Goal: Understand process/instructions: Learn how to perform a task or action

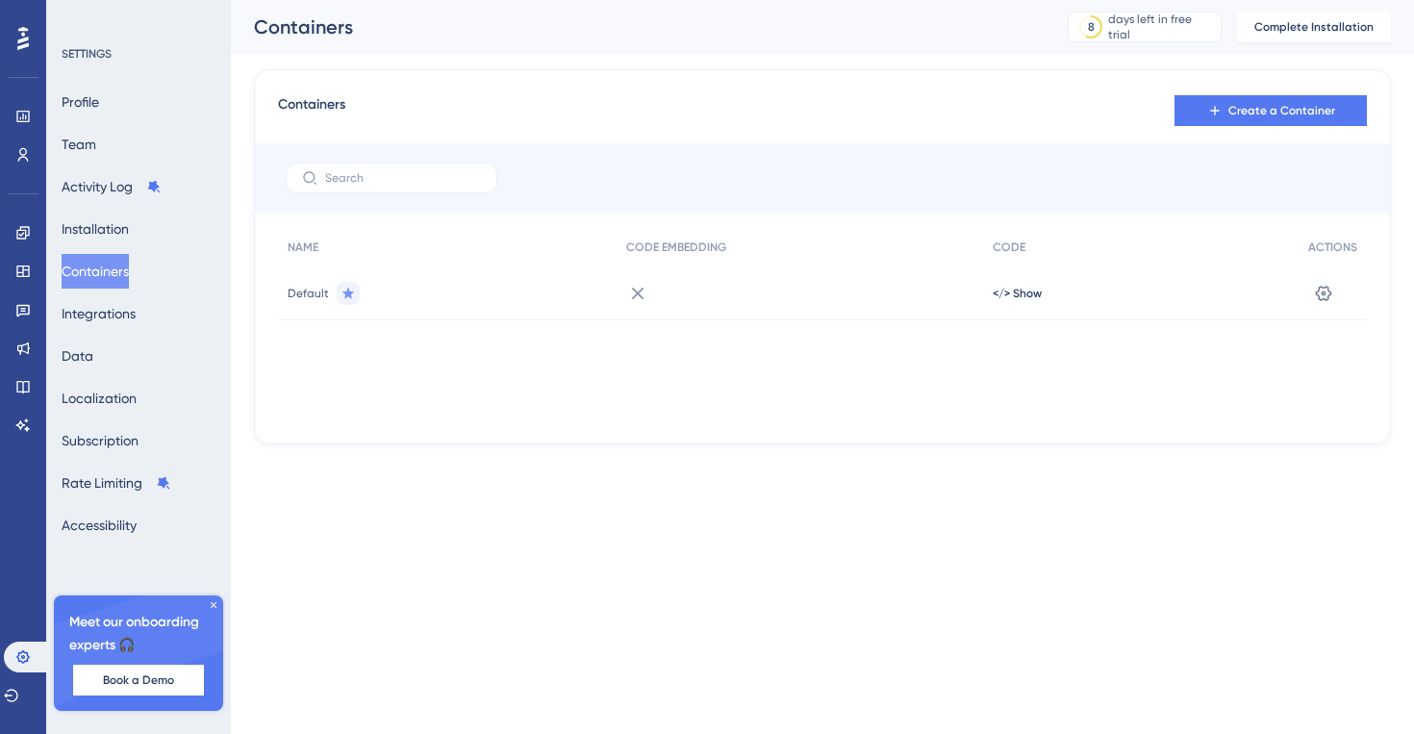
click at [13, 38] on div at bounding box center [23, 38] width 31 height 31
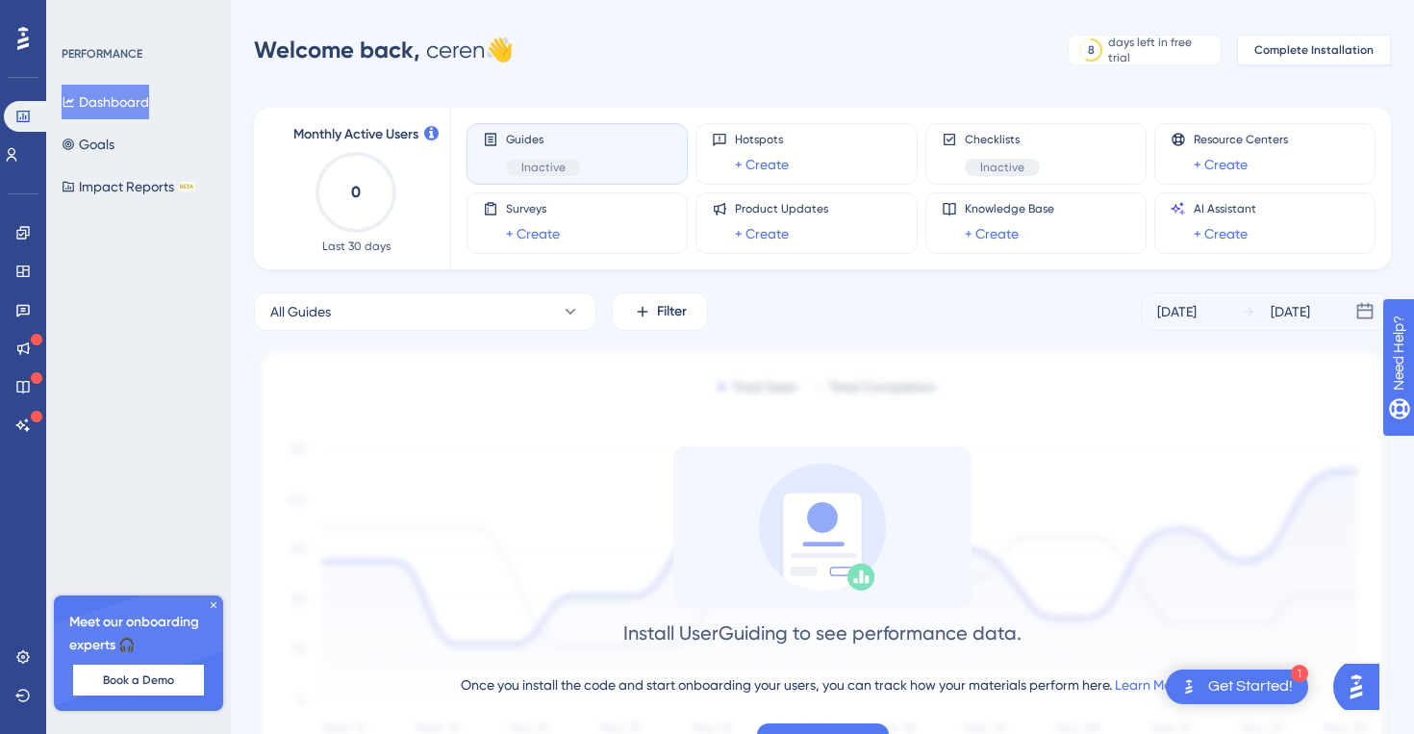
click at [1292, 50] on span "Complete Installation" at bounding box center [1313, 49] width 119 height 15
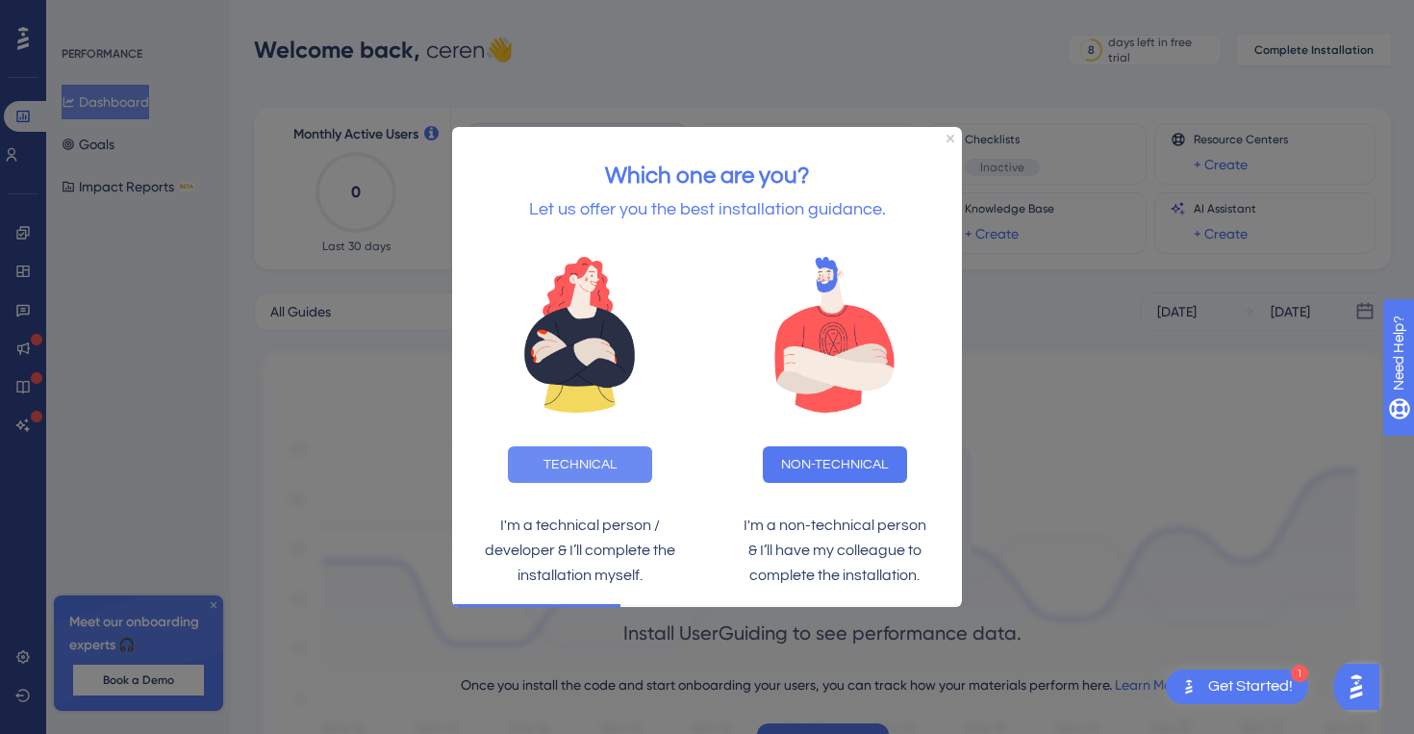
click at [592, 463] on button "TECHNICAL" at bounding box center [580, 464] width 144 height 37
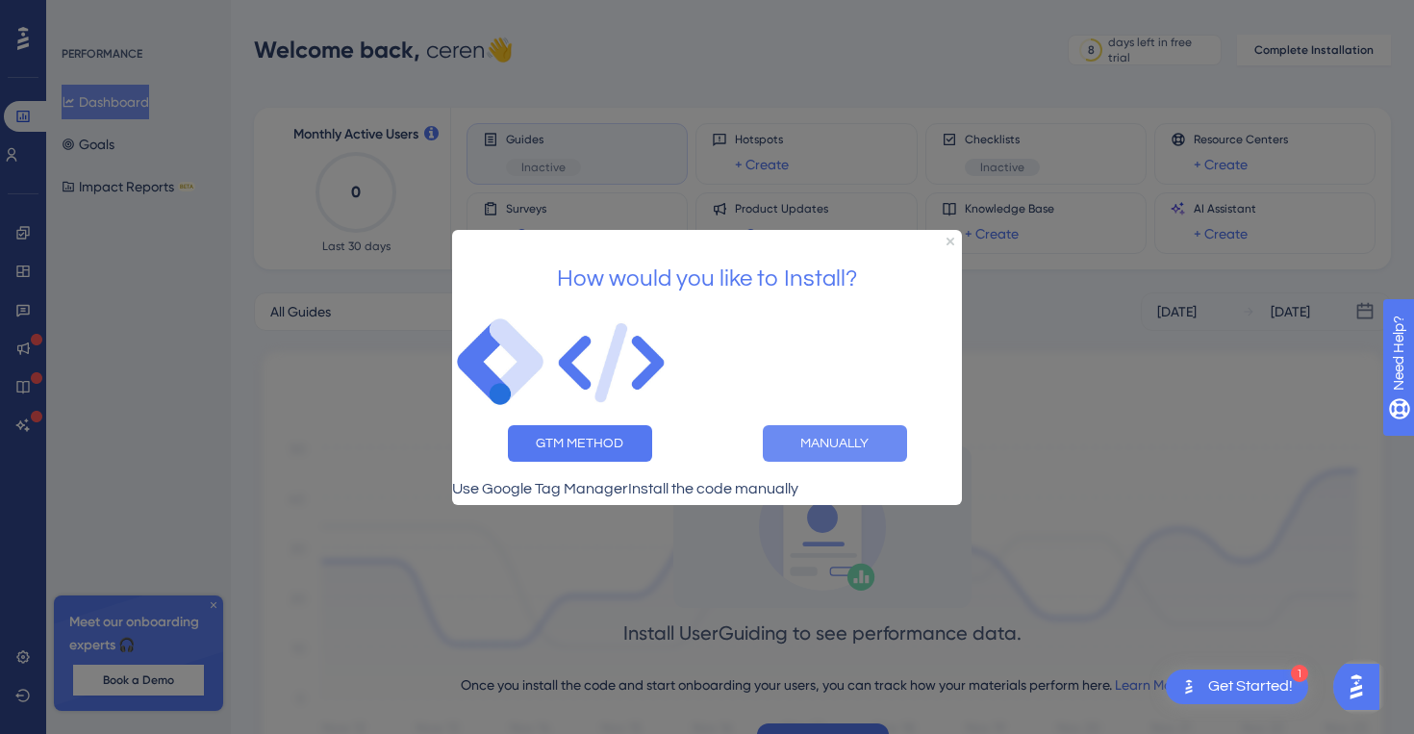
click at [818, 440] on button "MANUALLY" at bounding box center [835, 442] width 144 height 37
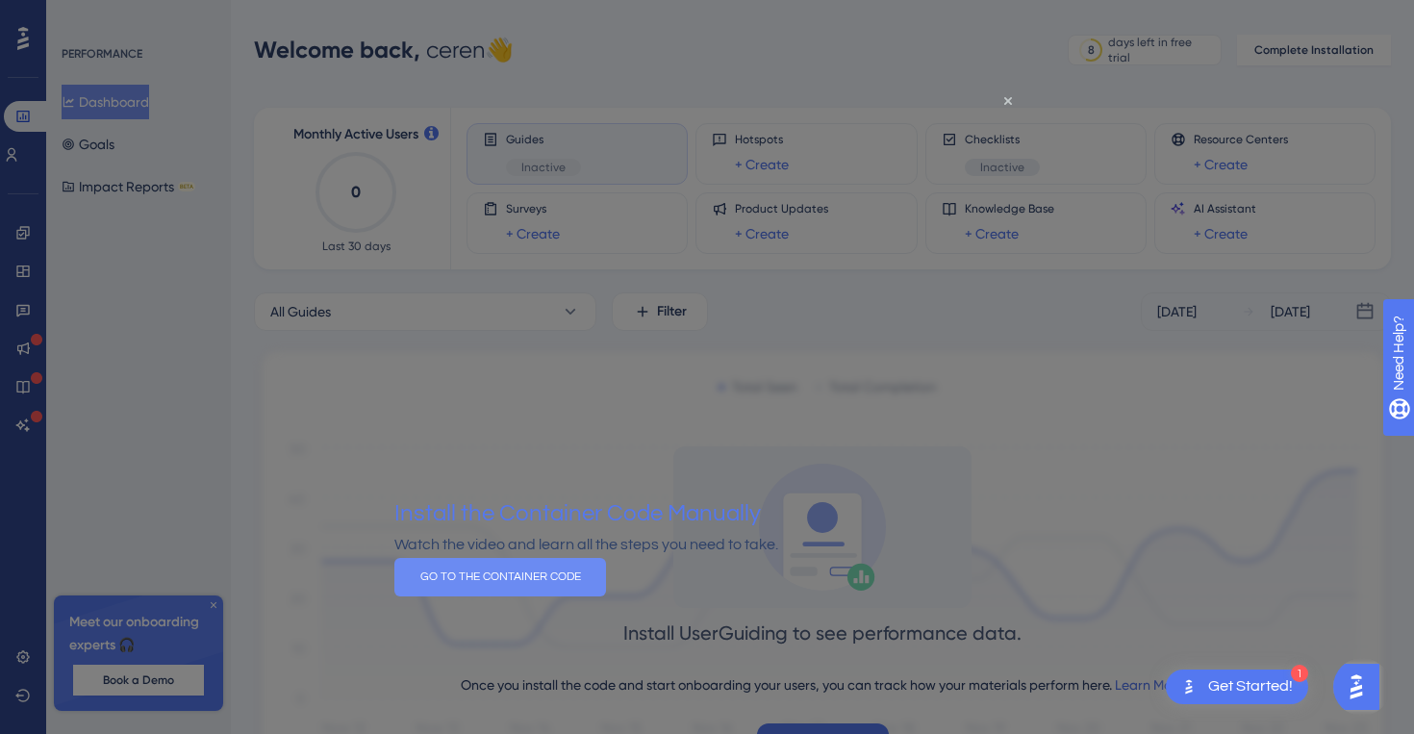
click at [606, 595] on button "GO TO THE CONTAINER CODE" at bounding box center [500, 576] width 212 height 38
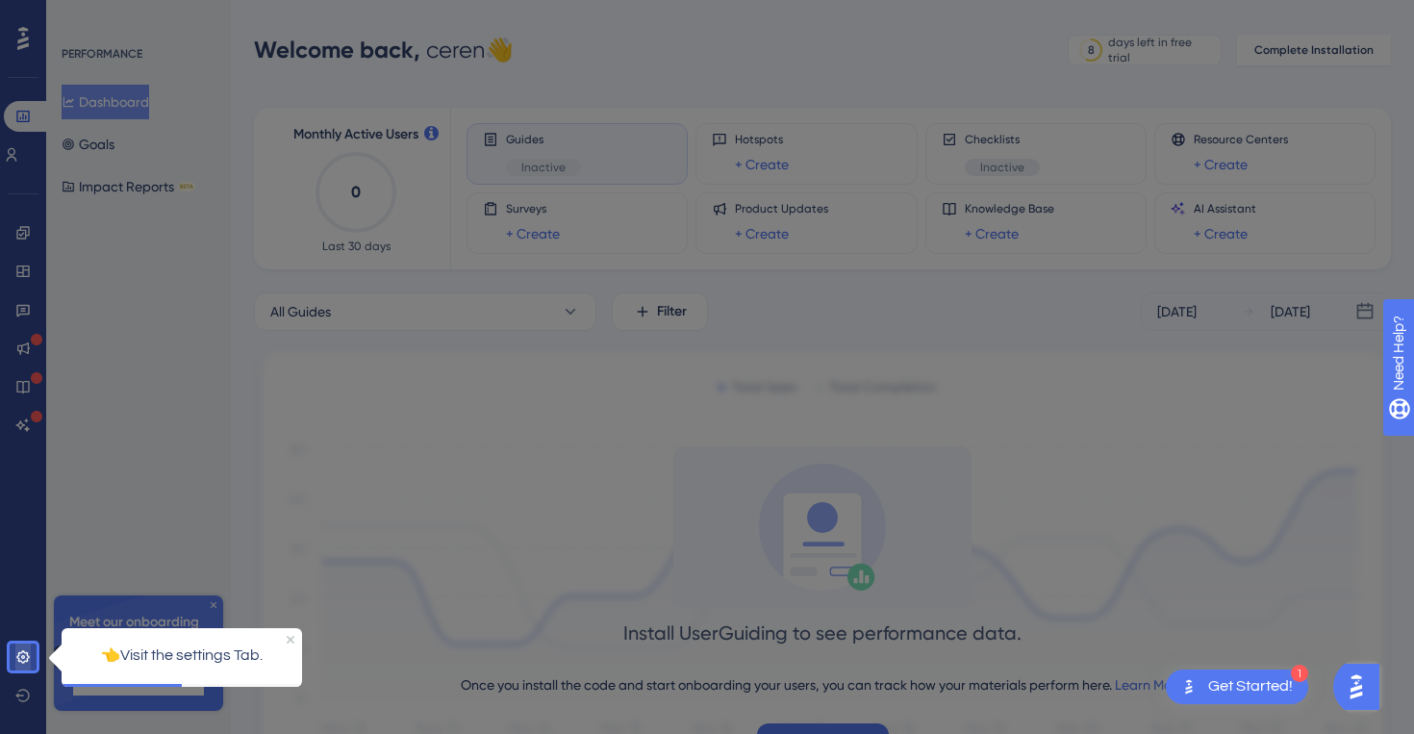
click at [15, 652] on link at bounding box center [22, 657] width 15 height 31
click at [30, 657] on icon at bounding box center [22, 656] width 15 height 15
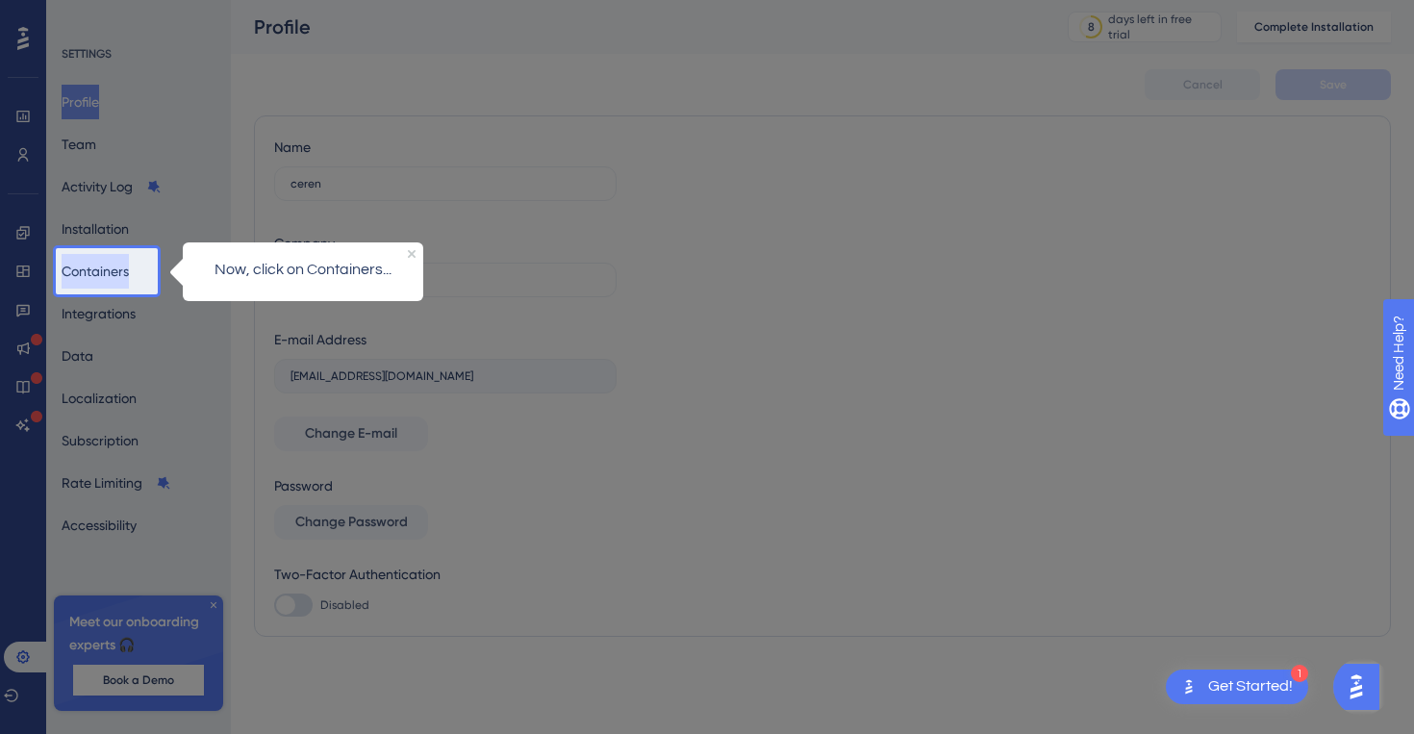
click at [93, 255] on button "Containers" at bounding box center [95, 271] width 67 height 35
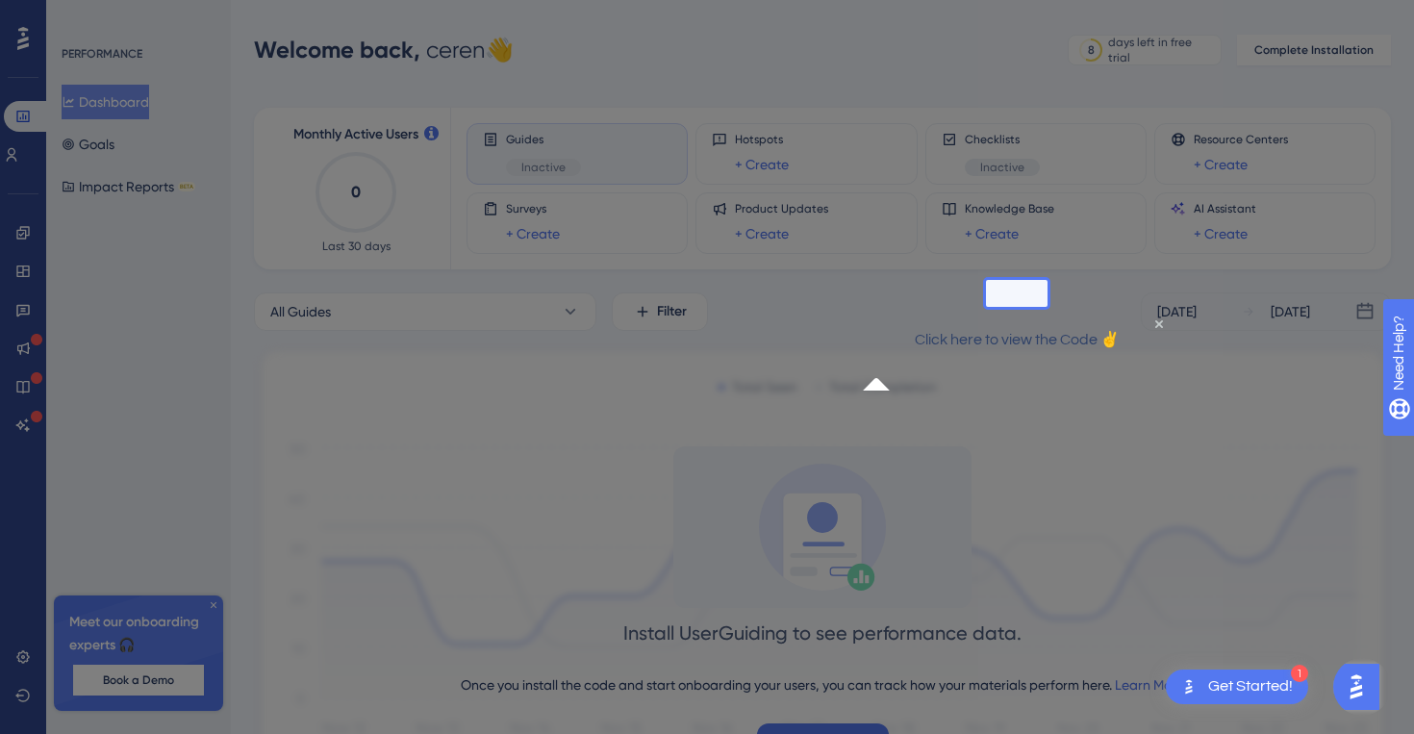
click at [583, 470] on div "Install UserGuiding to see performance data. Once you install the code and star…" at bounding box center [822, 602] width 1137 height 312
click at [1068, 485] on div "Install UserGuiding to see performance data. Once you install the code and star…" at bounding box center [822, 602] width 1137 height 312
click at [1154, 327] on icon "Close Preview" at bounding box center [1158, 323] width 8 height 8
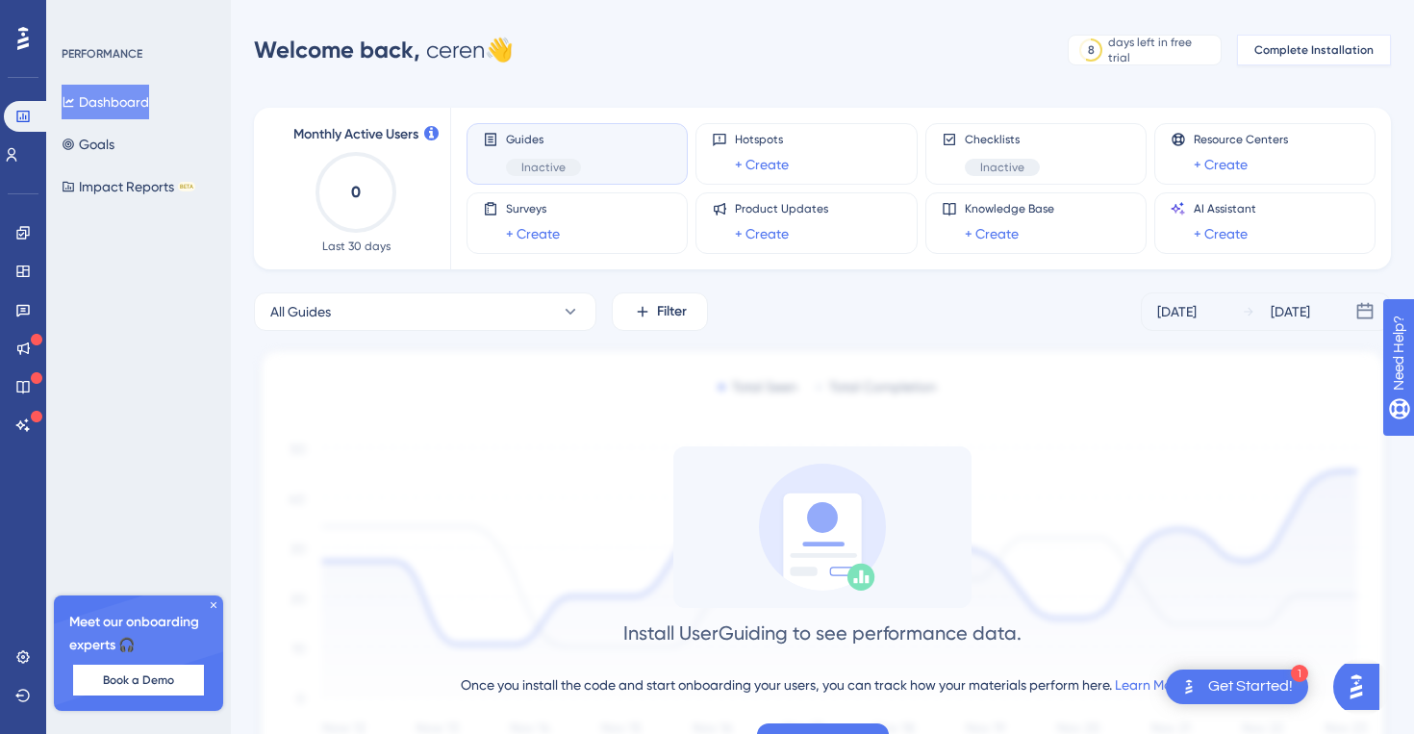
click at [1310, 48] on span "Complete Installation" at bounding box center [1313, 49] width 119 height 15
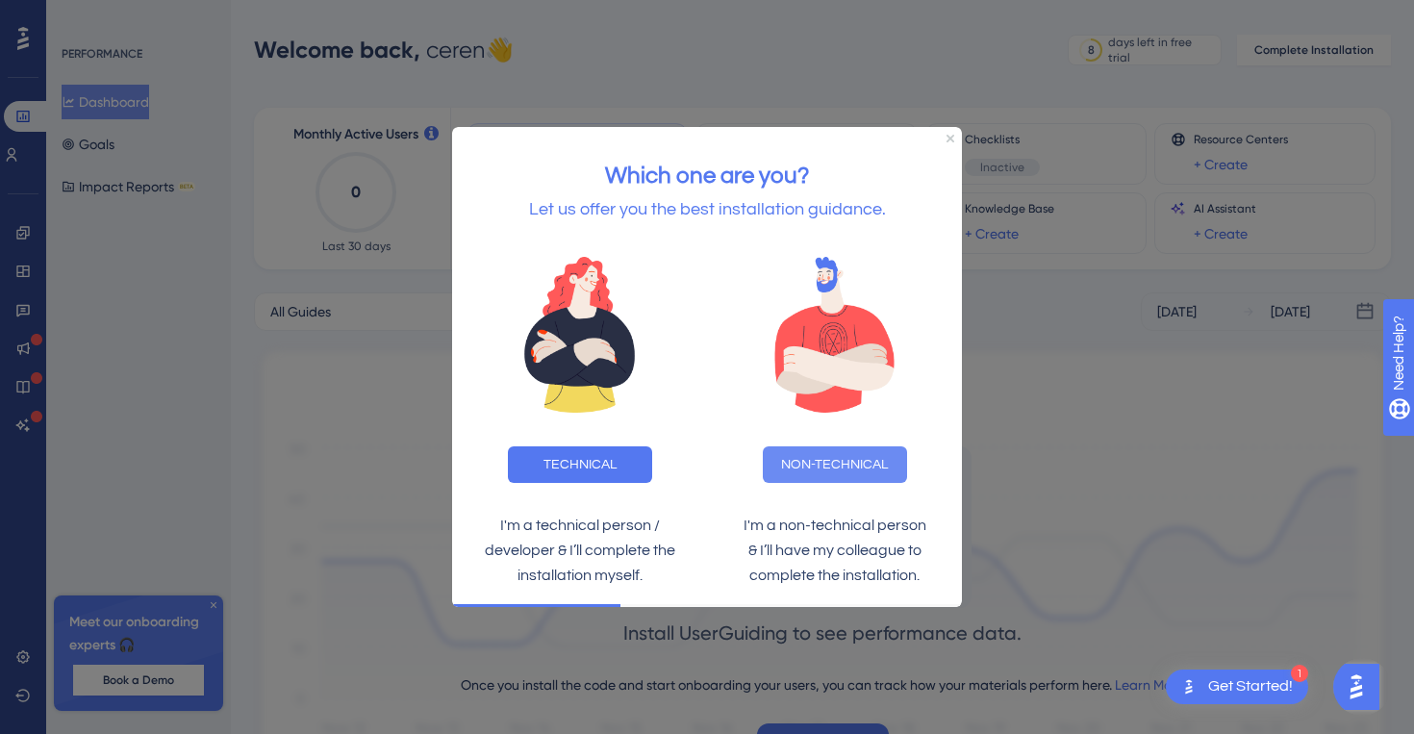
click at [823, 457] on button "NON-TECHNICAL" at bounding box center [835, 464] width 144 height 37
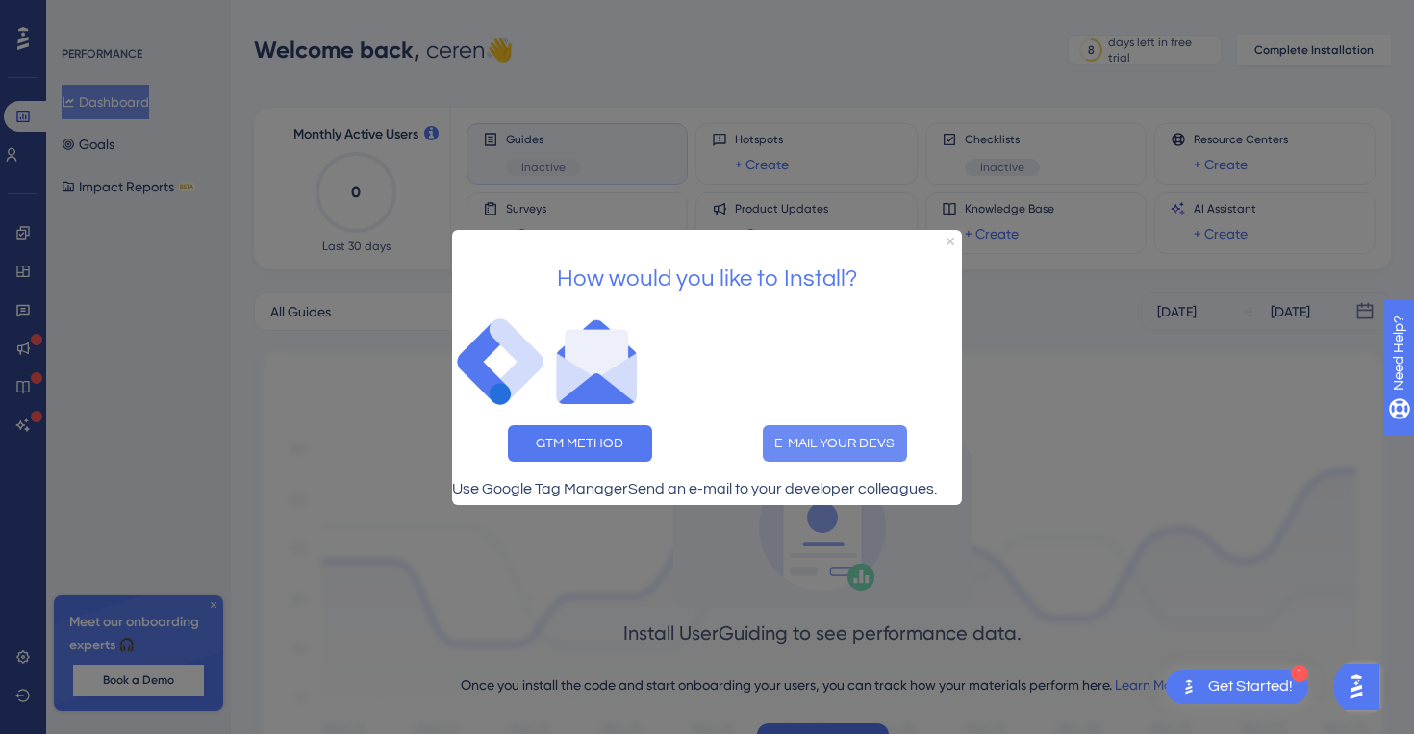
click at [845, 426] on button "E-MAIL YOUR DEVS" at bounding box center [835, 442] width 144 height 37
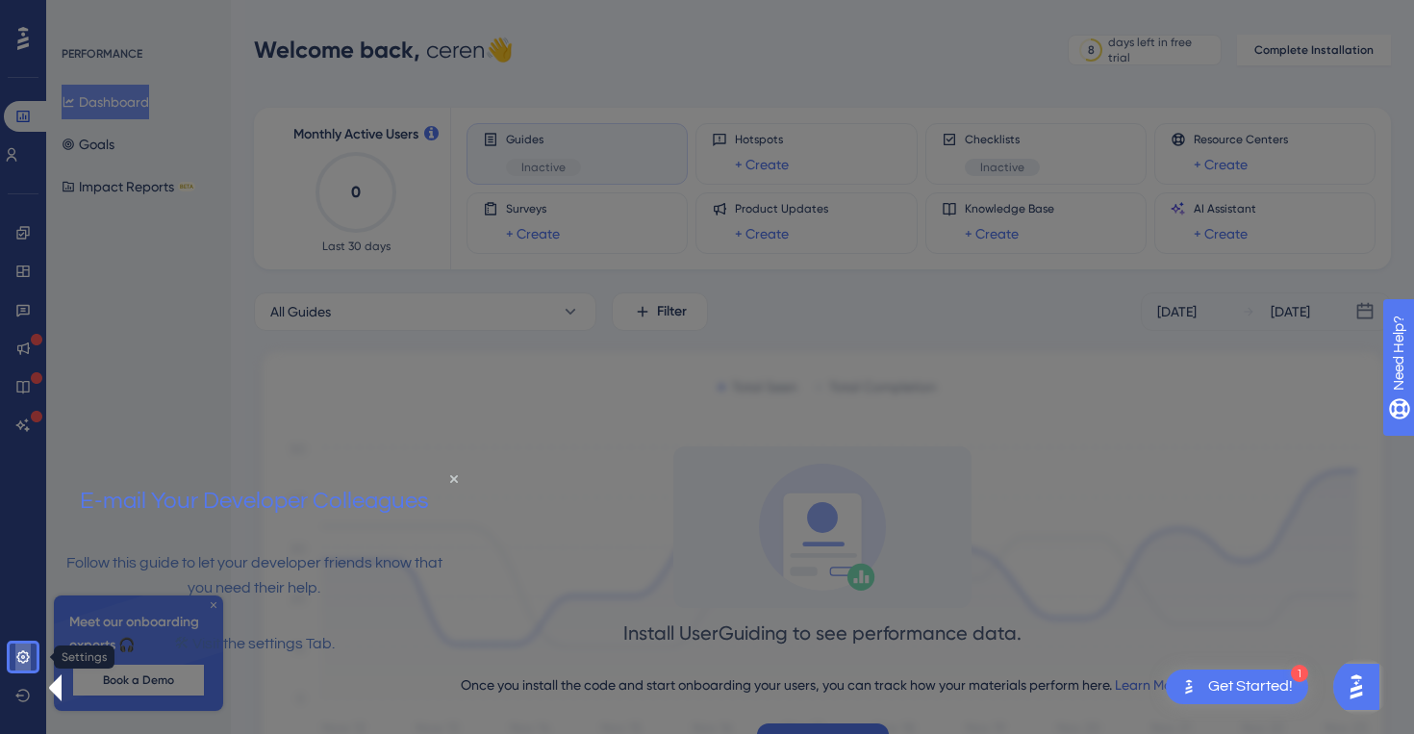
click at [27, 653] on icon at bounding box center [22, 656] width 13 height 13
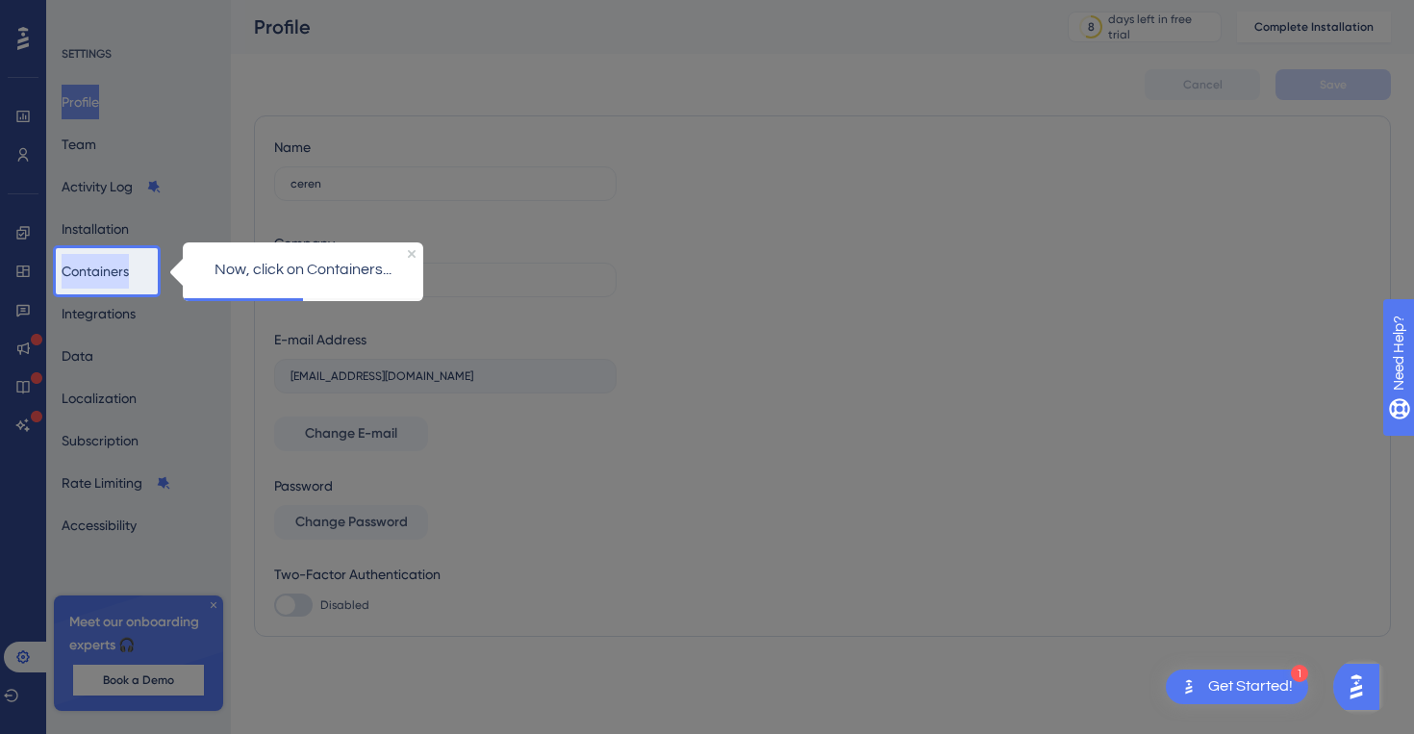
click at [113, 279] on button "Containers" at bounding box center [95, 271] width 67 height 35
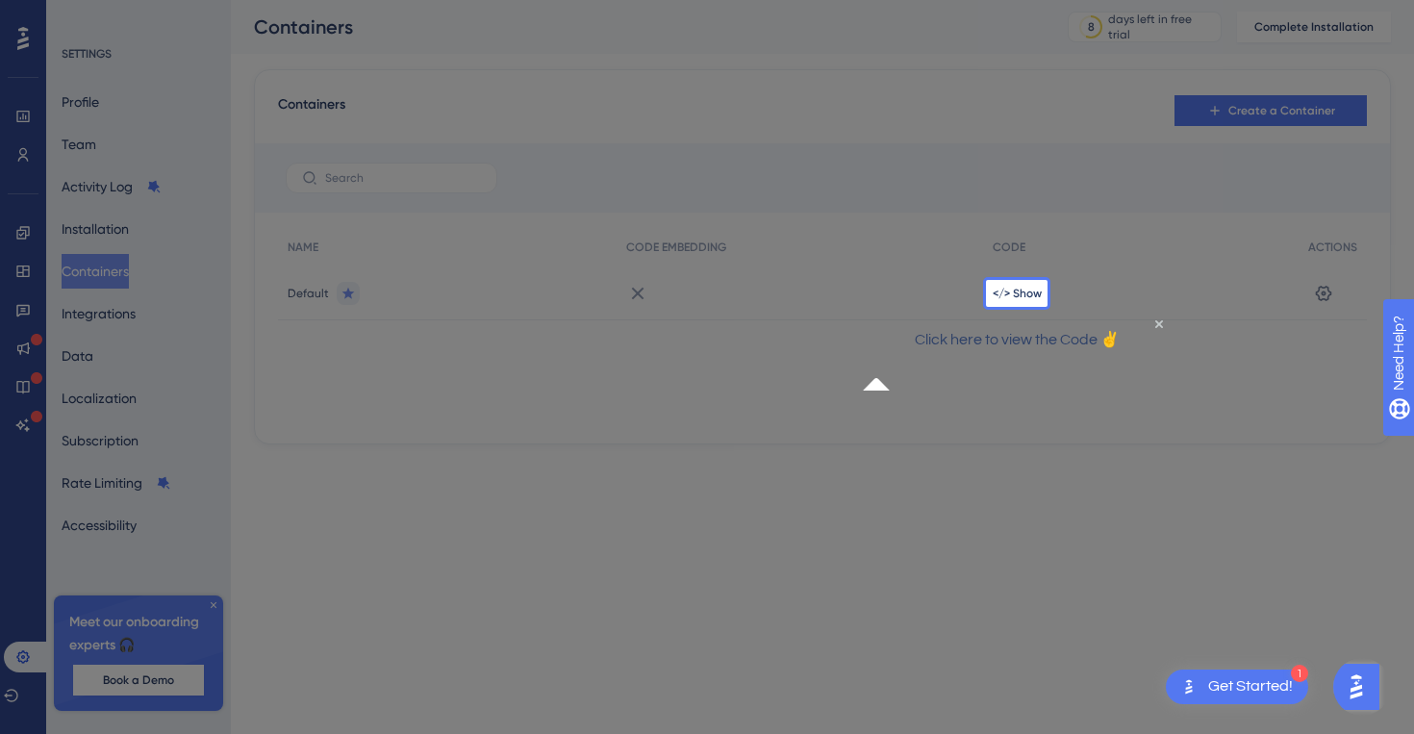
click at [13, 32] on div at bounding box center [493, 367] width 986 height 734
click at [982, 522] on div at bounding box center [493, 367] width 986 height 734
click at [1154, 327] on icon "Close Preview" at bounding box center [1158, 323] width 8 height 8
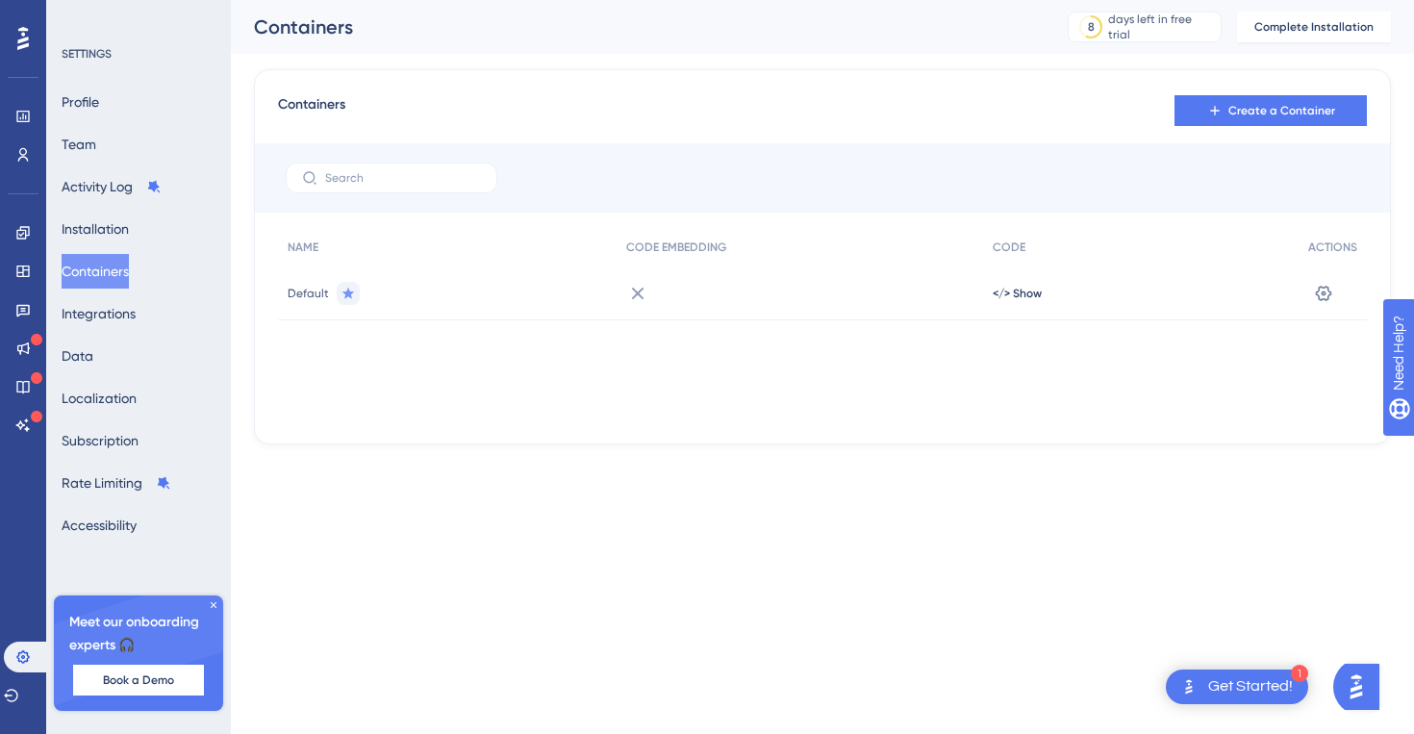
click at [13, 49] on div at bounding box center [23, 38] width 31 height 31
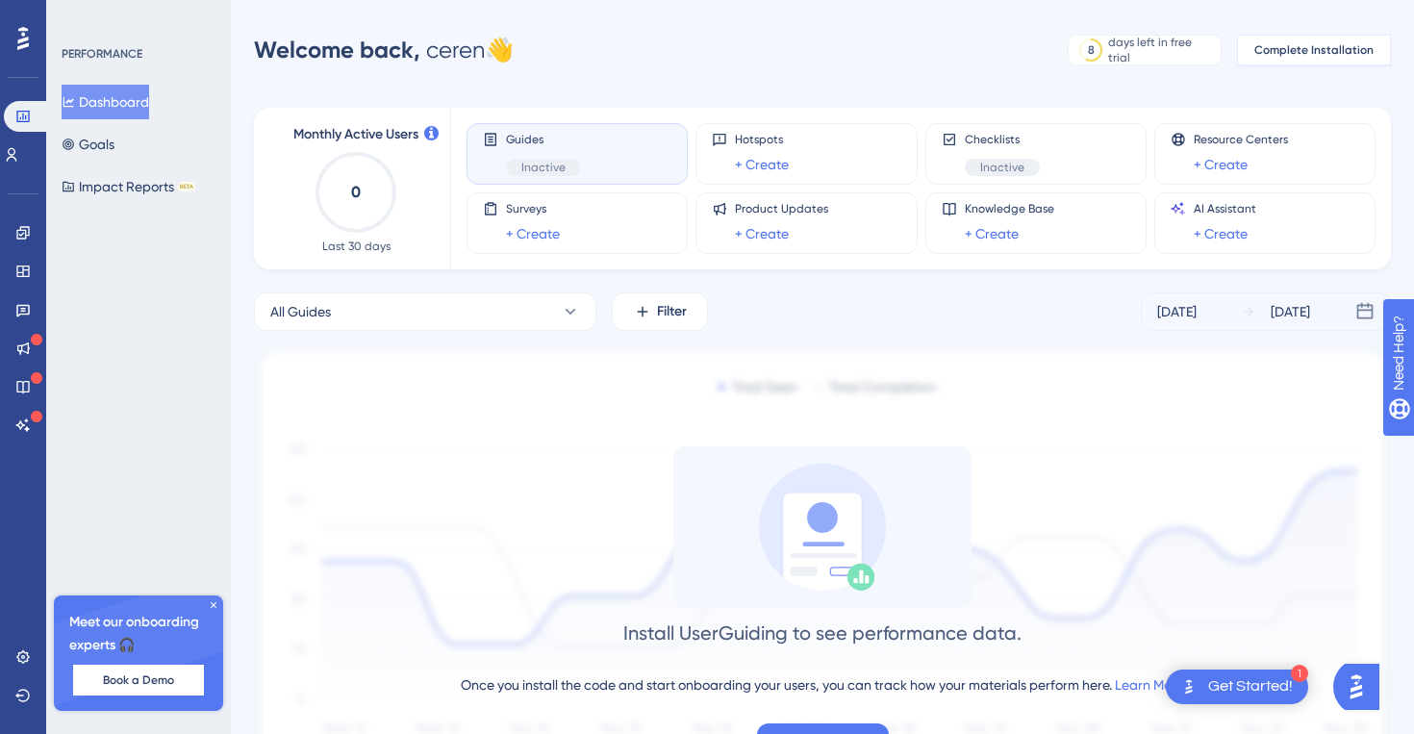
click at [1325, 53] on span "Complete Installation" at bounding box center [1313, 49] width 119 height 15
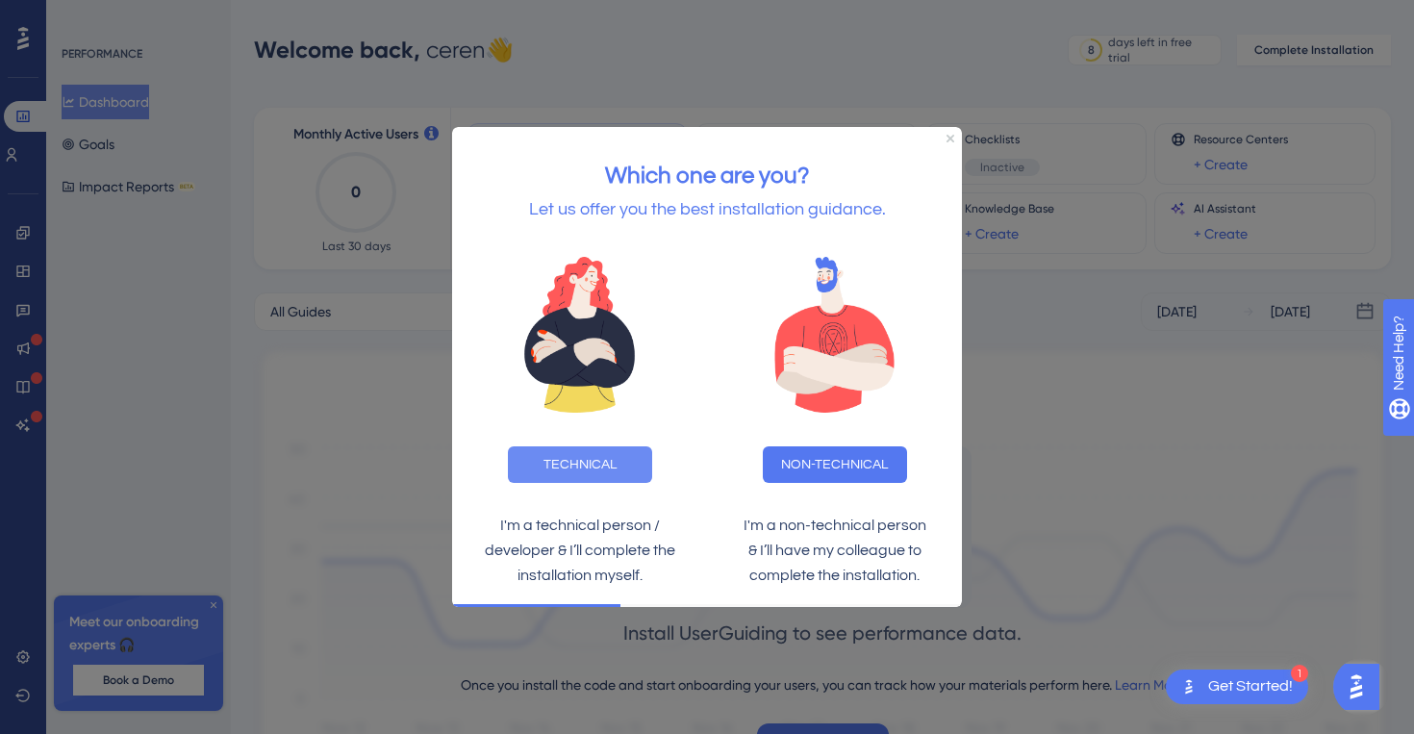
click at [545, 458] on button "TECHNICAL" at bounding box center [580, 464] width 144 height 37
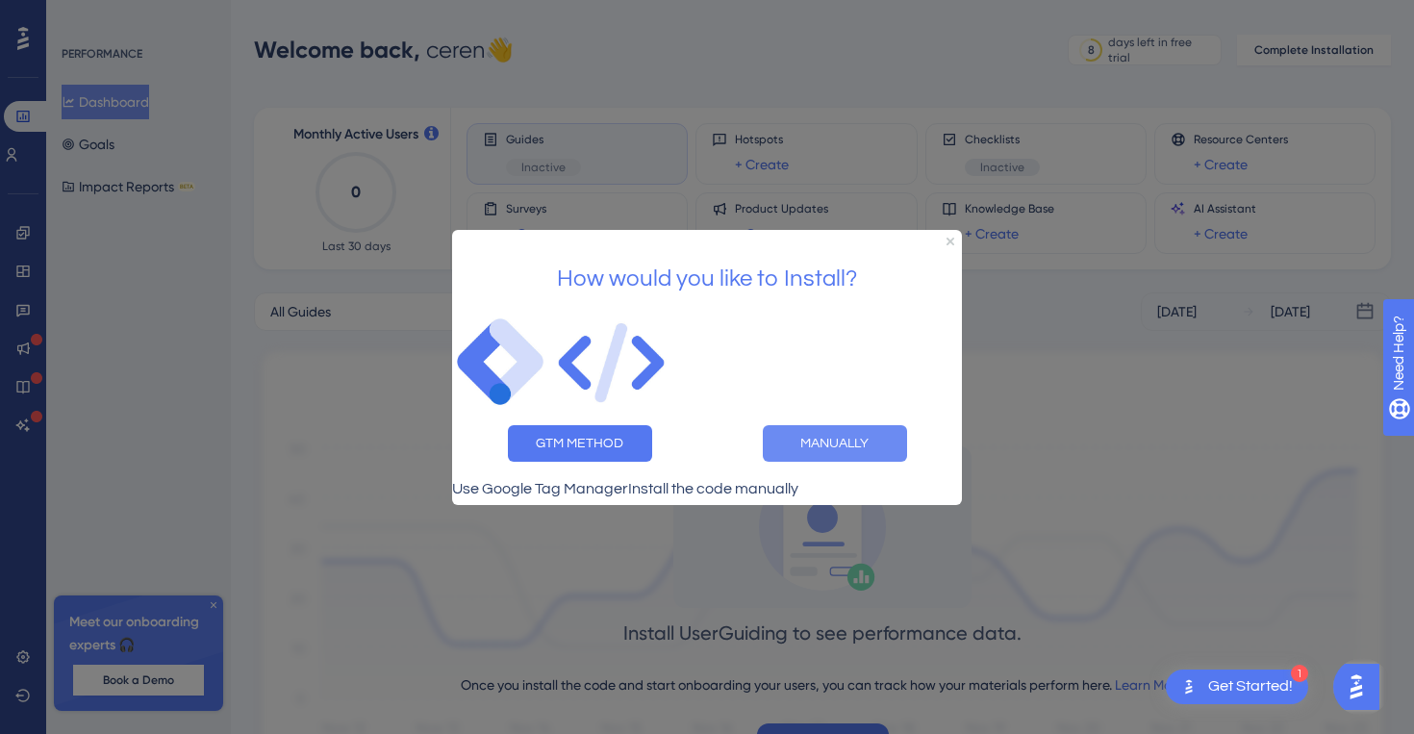
click at [805, 431] on button "MANUALLY" at bounding box center [835, 442] width 144 height 37
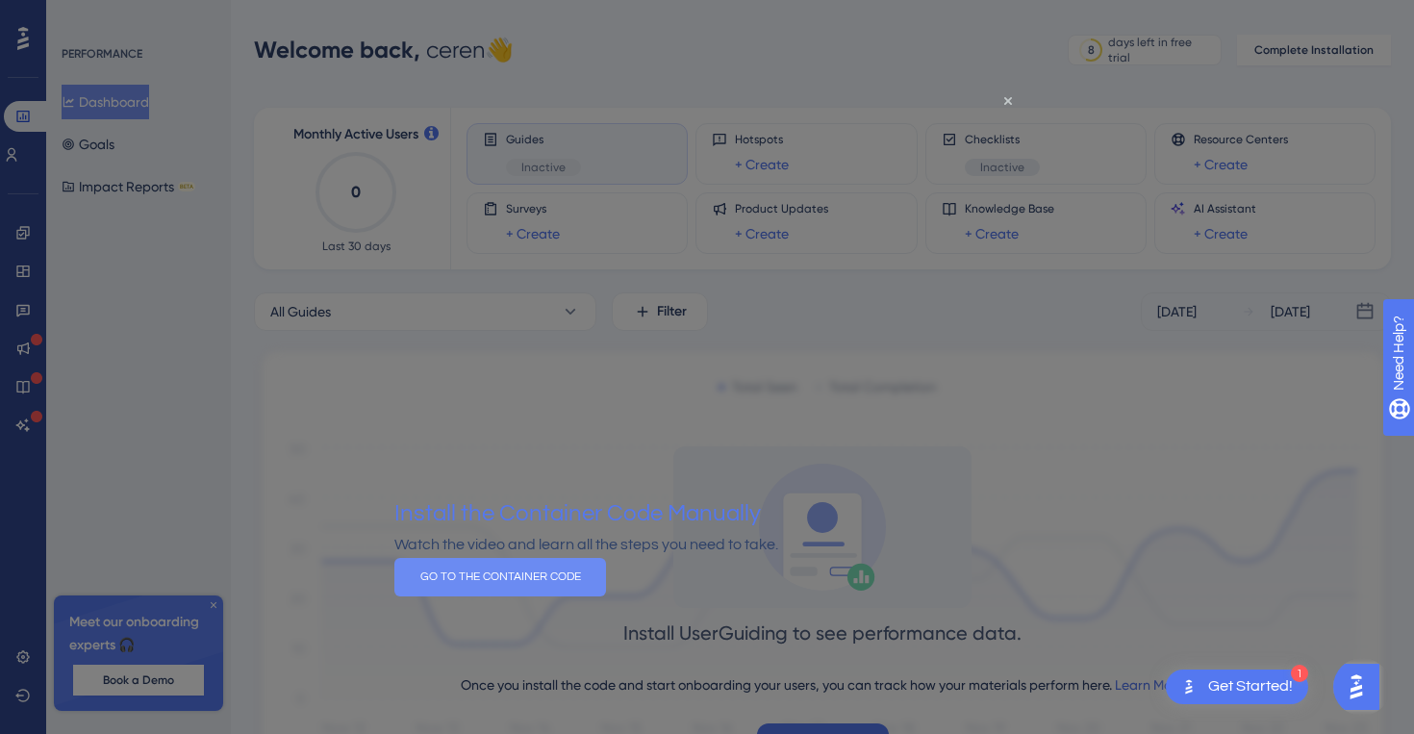
click at [606, 595] on button "GO TO THE CONTAINER CODE" at bounding box center [500, 576] width 212 height 38
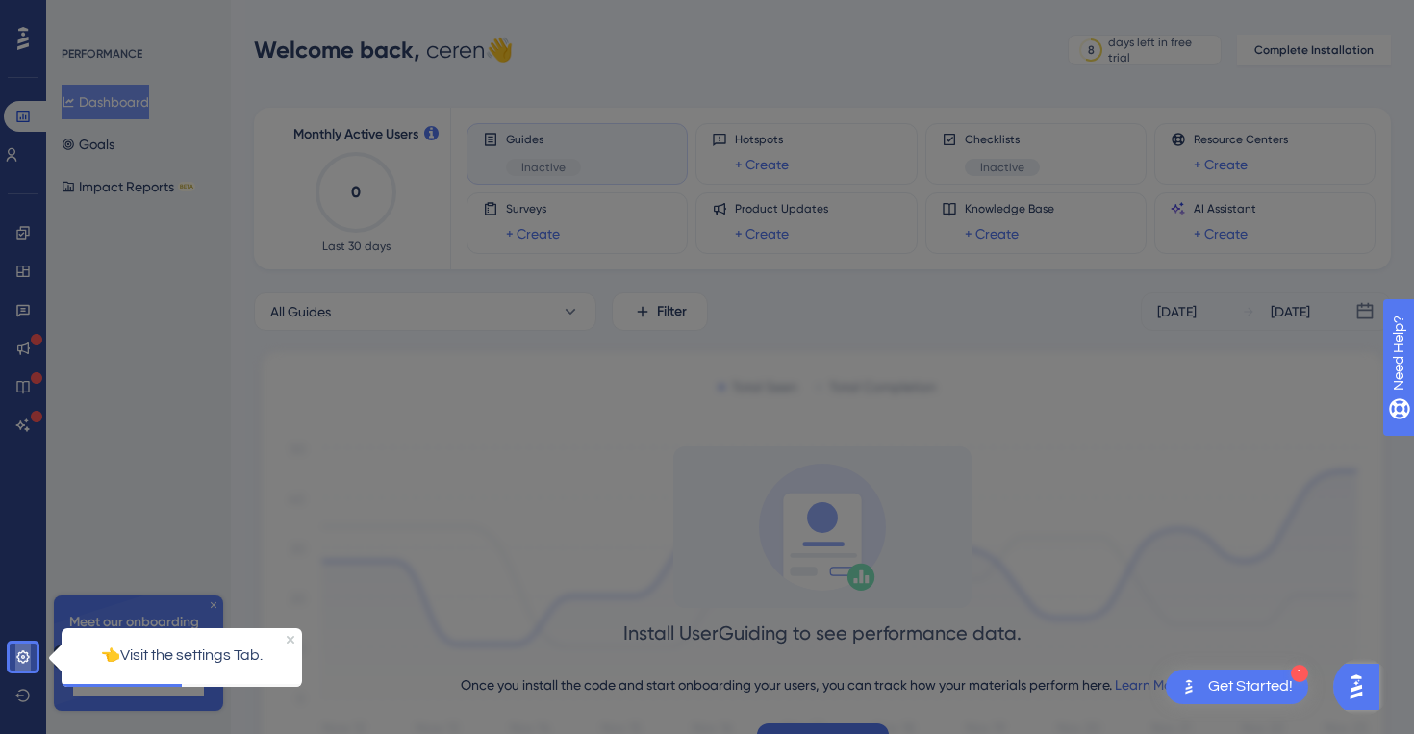
click at [28, 653] on icon at bounding box center [22, 656] width 15 height 15
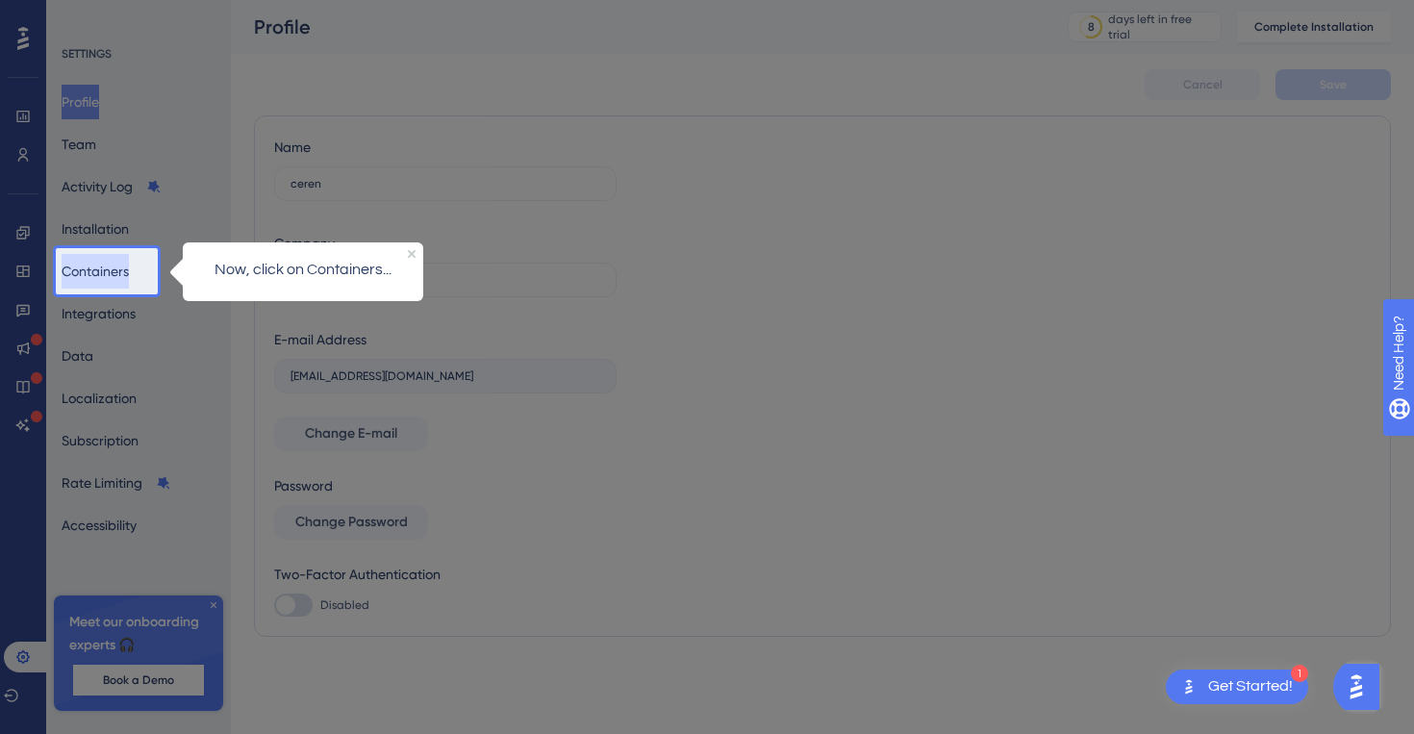
click at [91, 261] on button "Containers" at bounding box center [95, 271] width 67 height 35
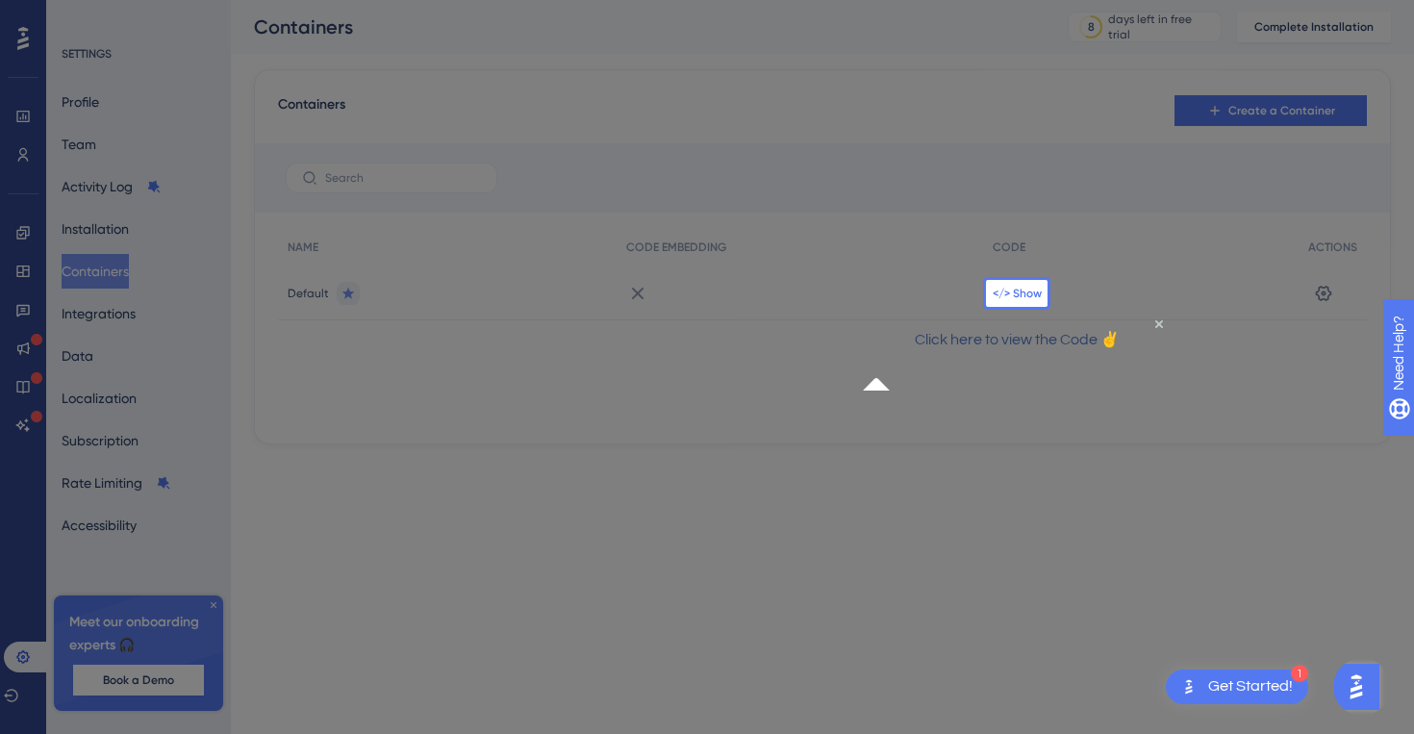
click at [1002, 291] on span "</> Show" at bounding box center [1017, 293] width 49 height 15
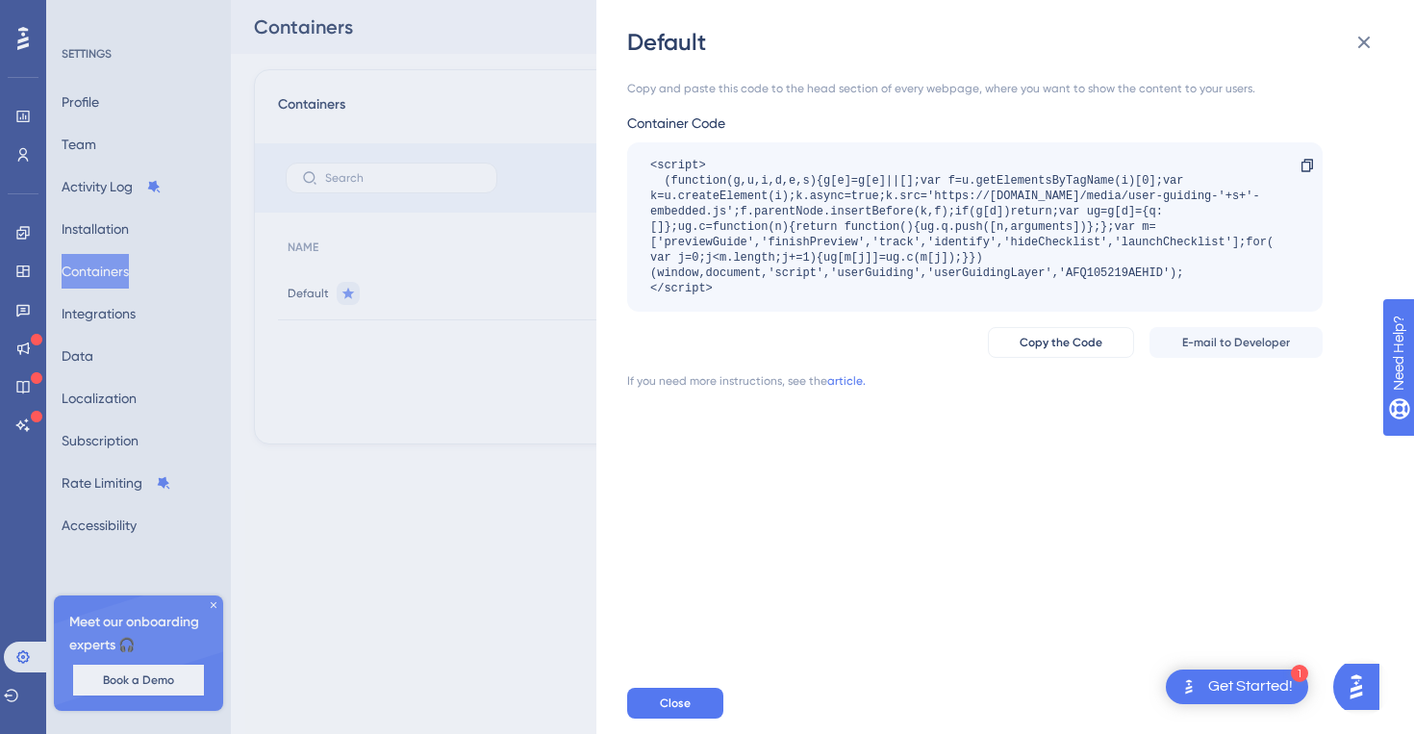
click at [17, 38] on div "Default Copy and paste this code to the head section of every webpage, where yo…" at bounding box center [707, 367] width 1414 height 734
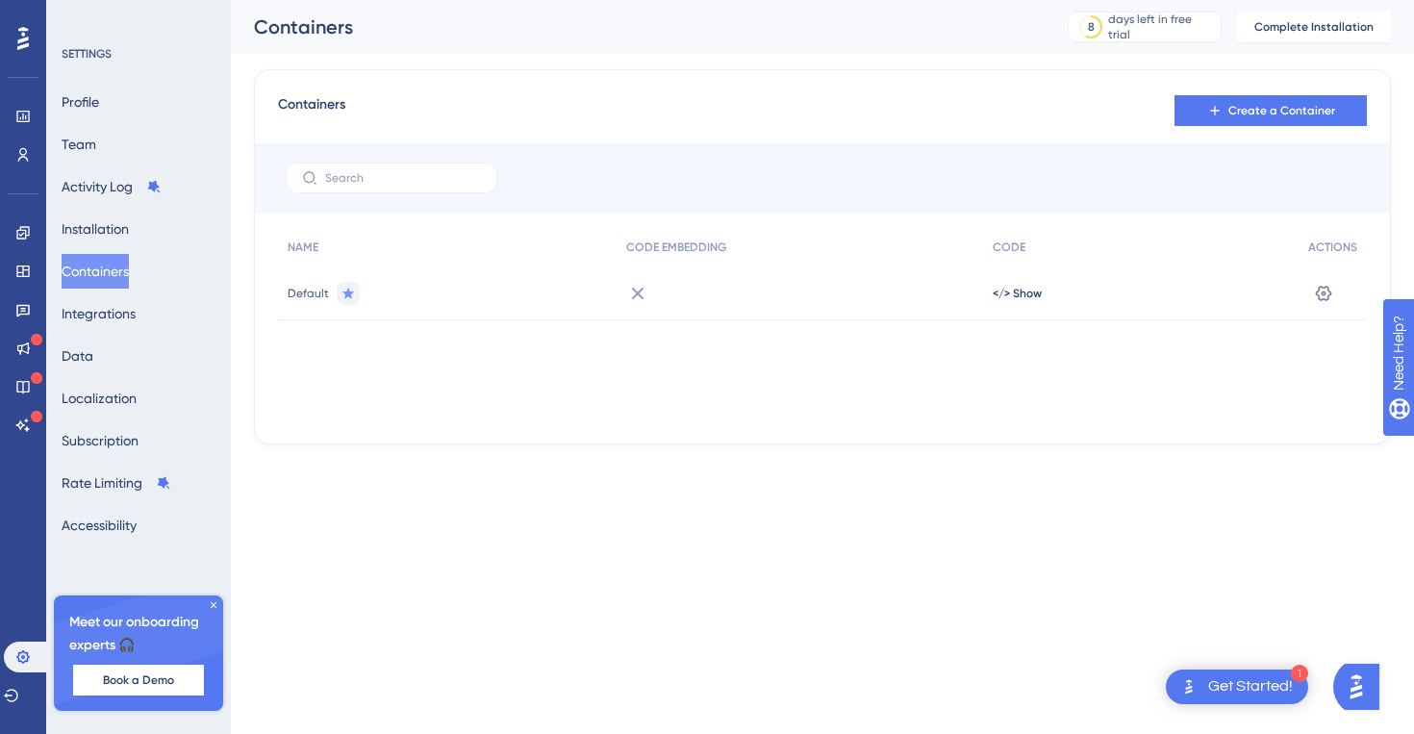
click at [17, 38] on icon at bounding box center [23, 38] width 12 height 25
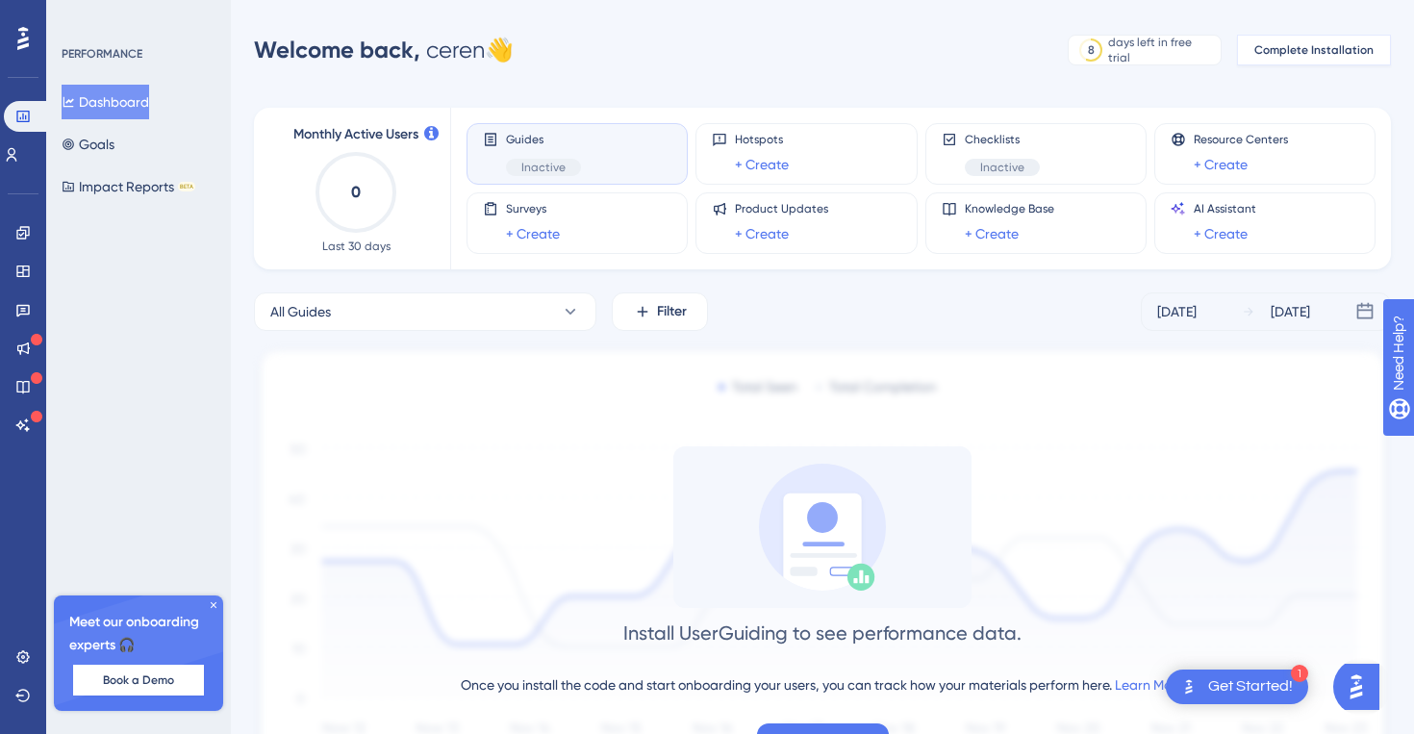
click at [1309, 52] on span "Complete Installation" at bounding box center [1313, 49] width 119 height 15
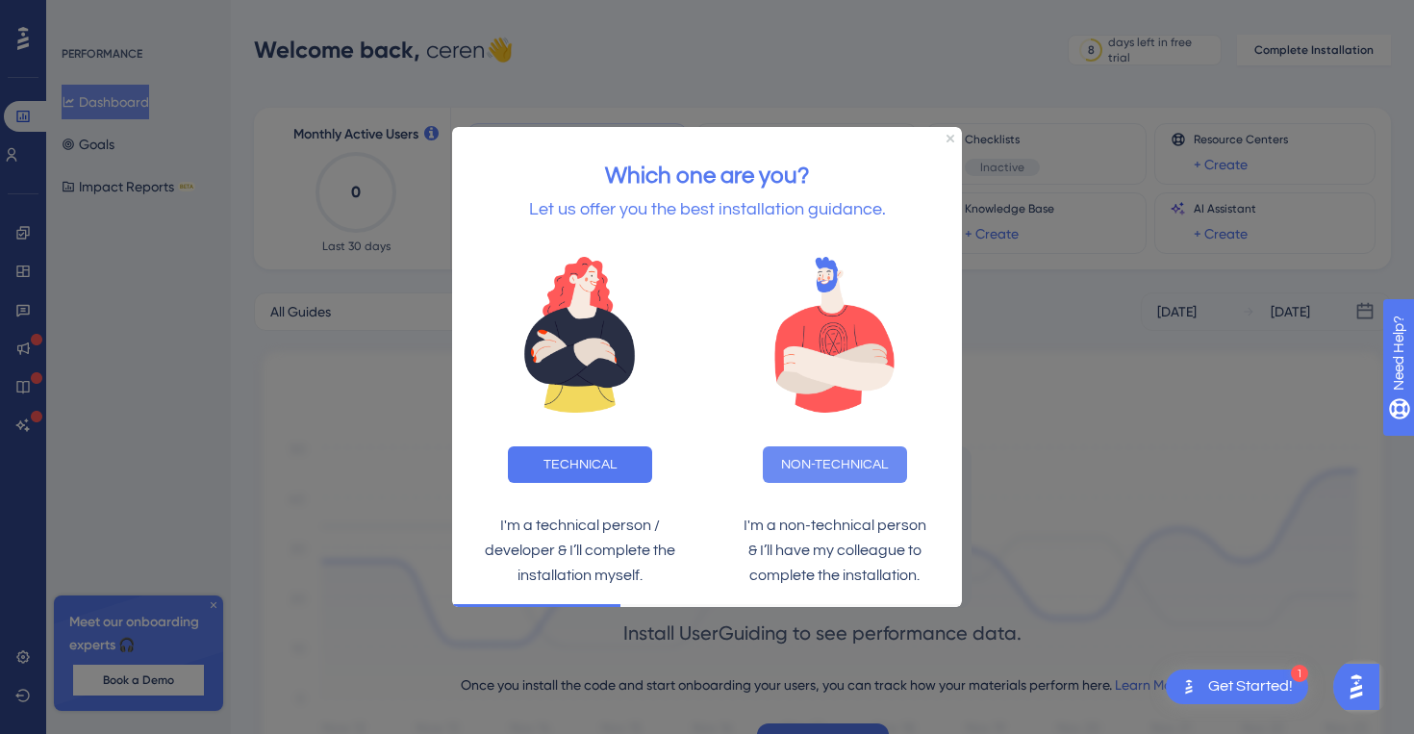
click at [836, 465] on button "NON-TECHNICAL" at bounding box center [835, 464] width 144 height 37
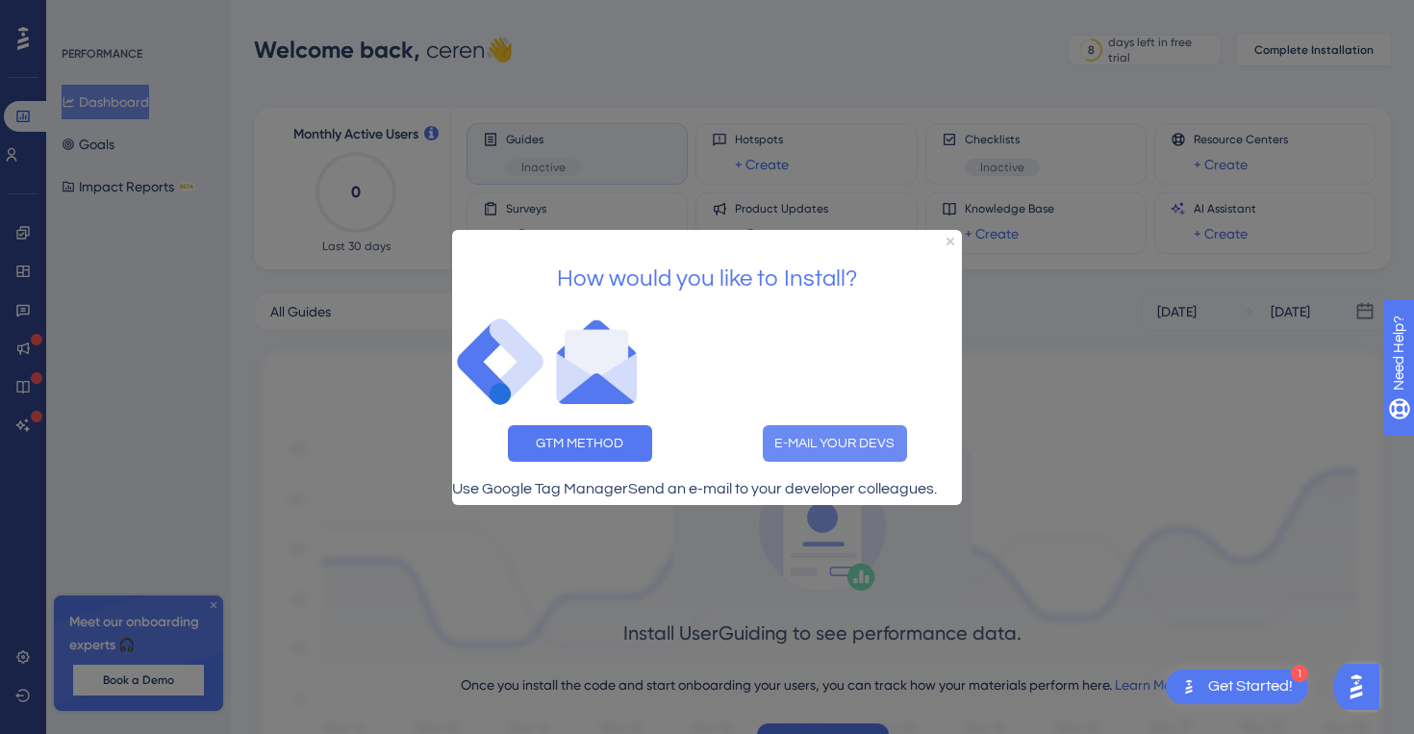
click at [806, 424] on button "E-MAIL YOUR DEVS" at bounding box center [835, 442] width 144 height 37
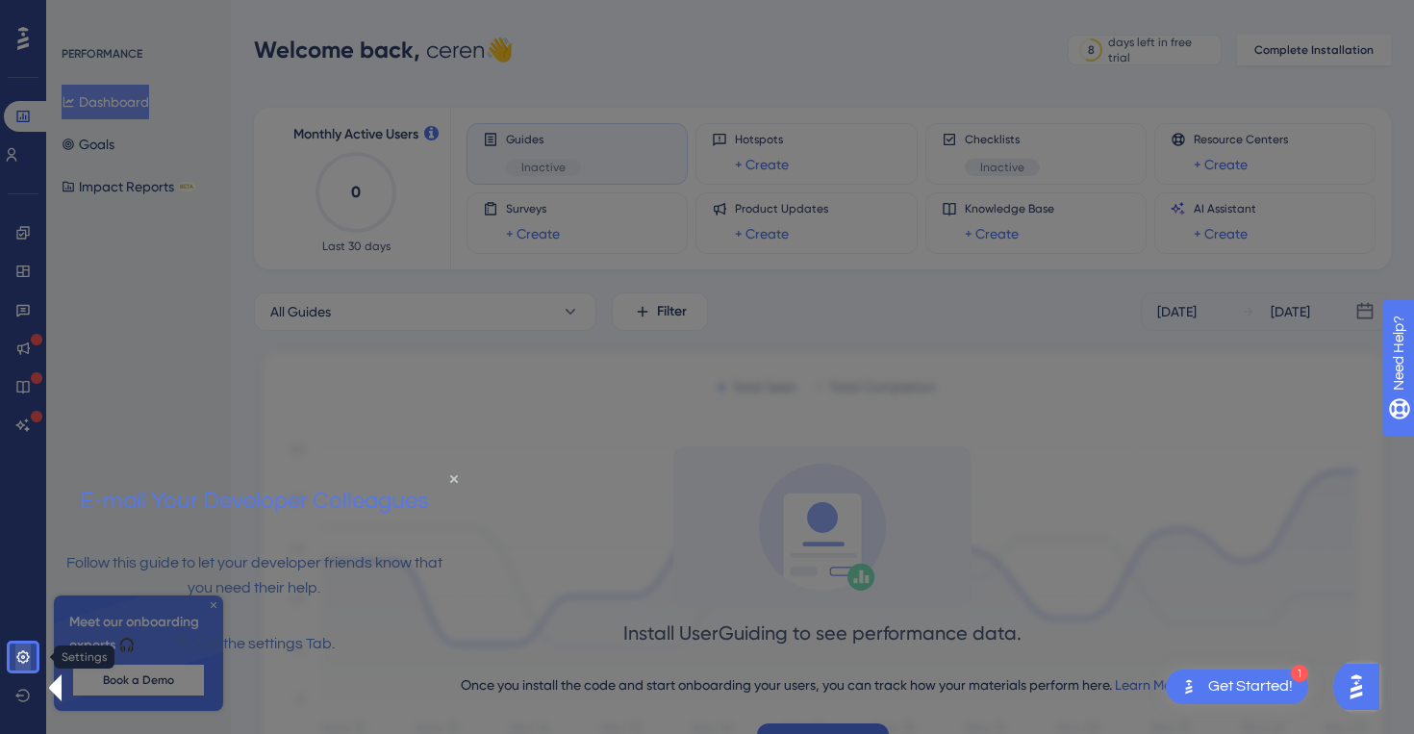
click at [15, 659] on link at bounding box center [22, 657] width 15 height 31
click at [23, 657] on icon at bounding box center [22, 656] width 13 height 13
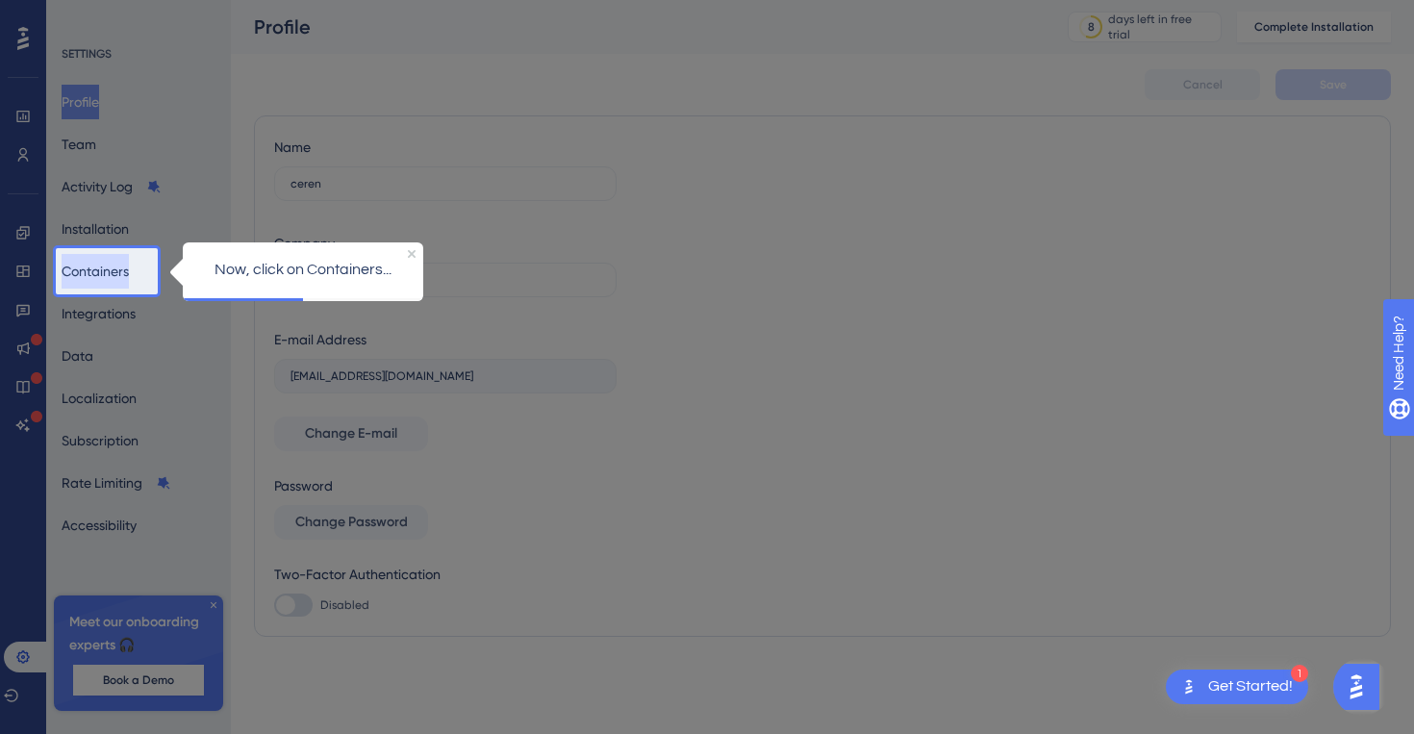
click at [107, 266] on button "Containers" at bounding box center [95, 271] width 67 height 35
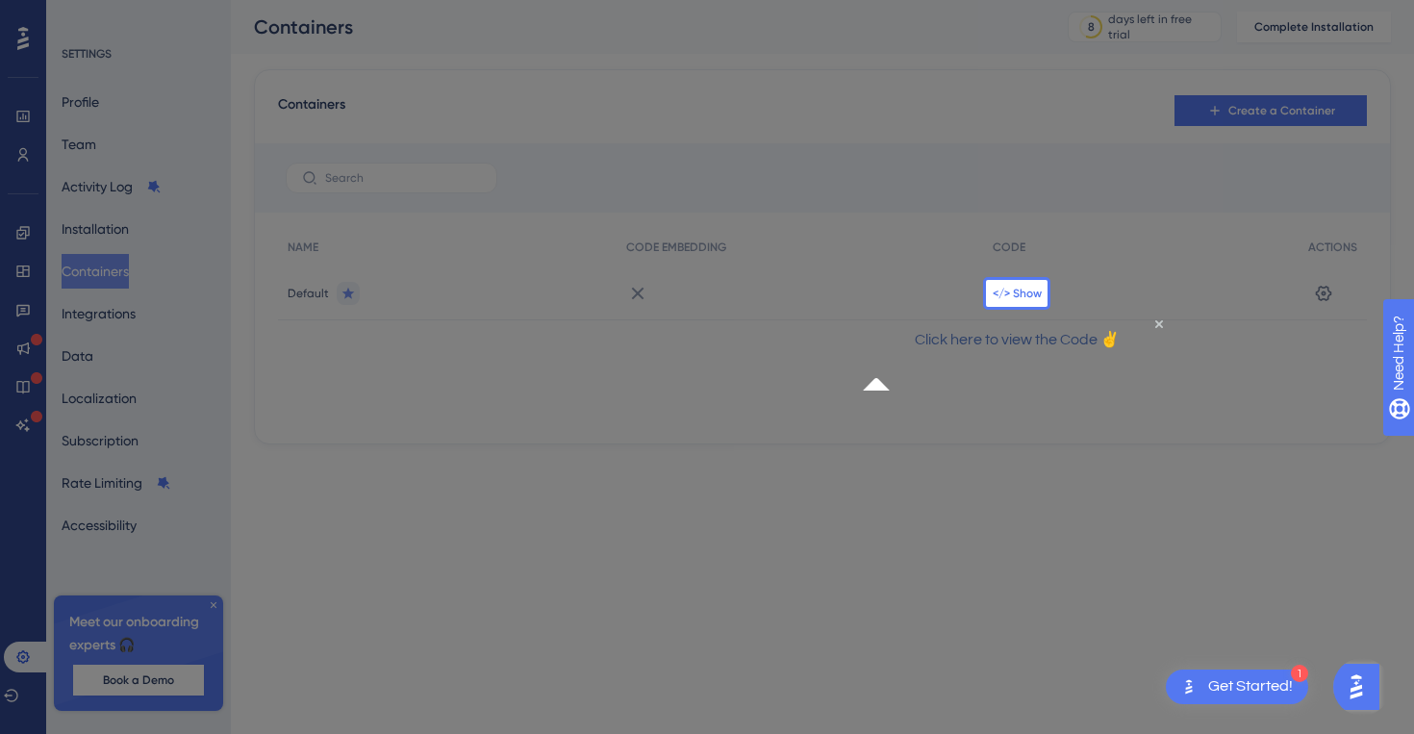
click at [1026, 288] on span "</> Show" at bounding box center [1017, 293] width 49 height 15
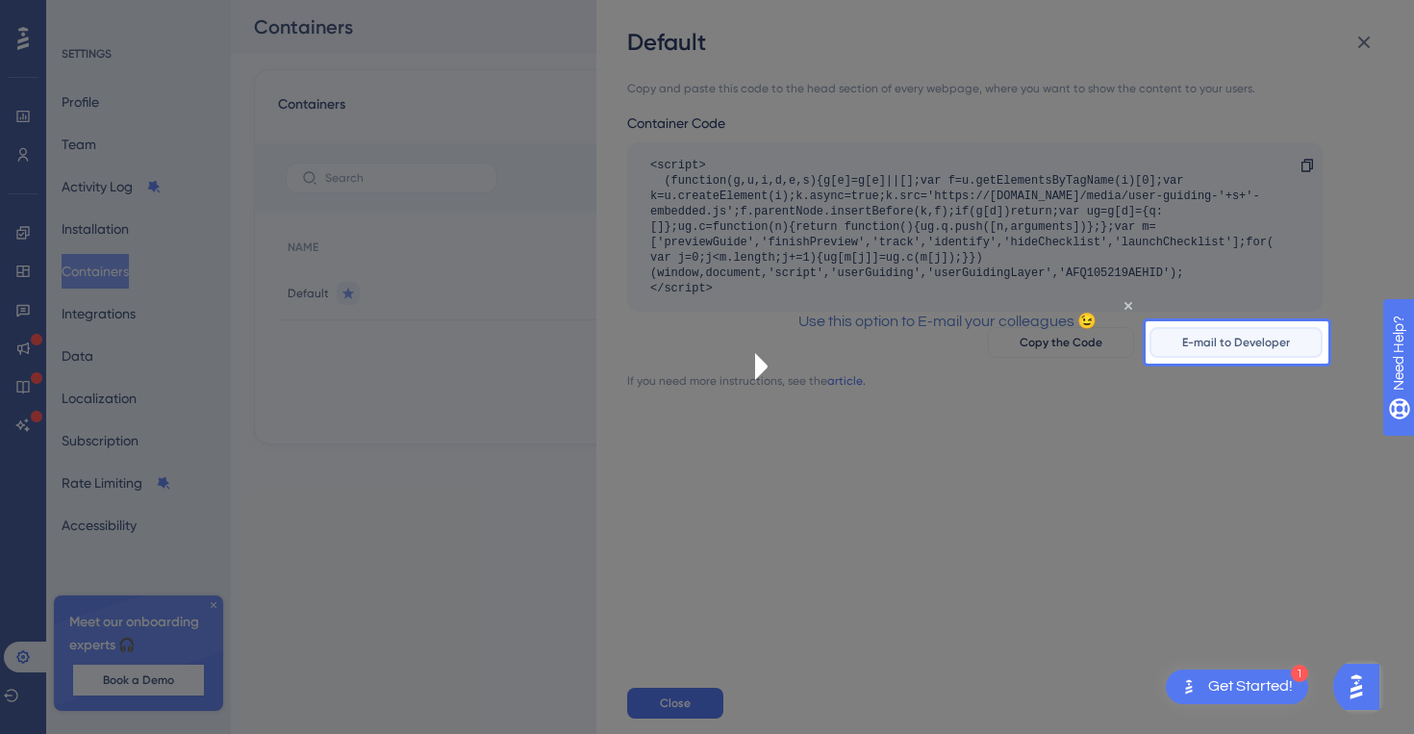
click at [1258, 341] on span "E-mail to Developer" at bounding box center [1236, 342] width 108 height 15
